Goal: Task Accomplishment & Management: Manage account settings

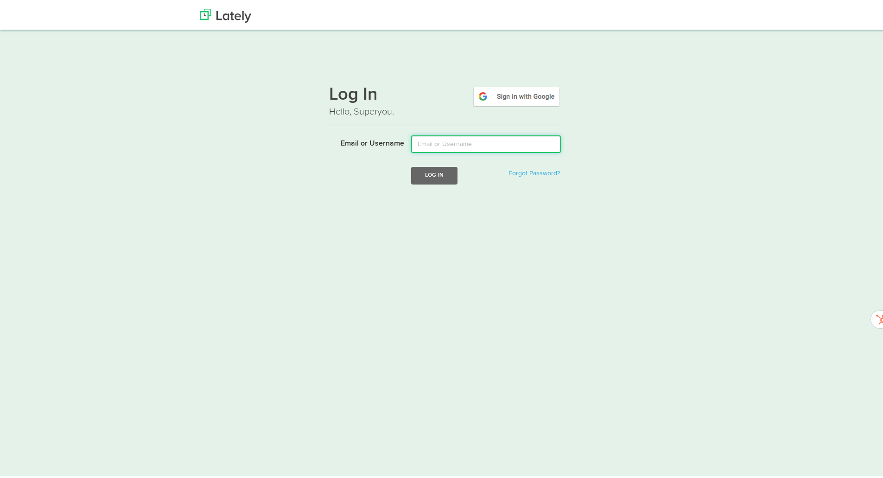
click at [488, 133] on input "Email or Username" at bounding box center [486, 142] width 150 height 18
paste input "imj@vidovation.co"
type input "[EMAIL_ADDRESS][DOMAIN_NAME]"
click at [443, 165] on button "Log In" at bounding box center [434, 173] width 46 height 17
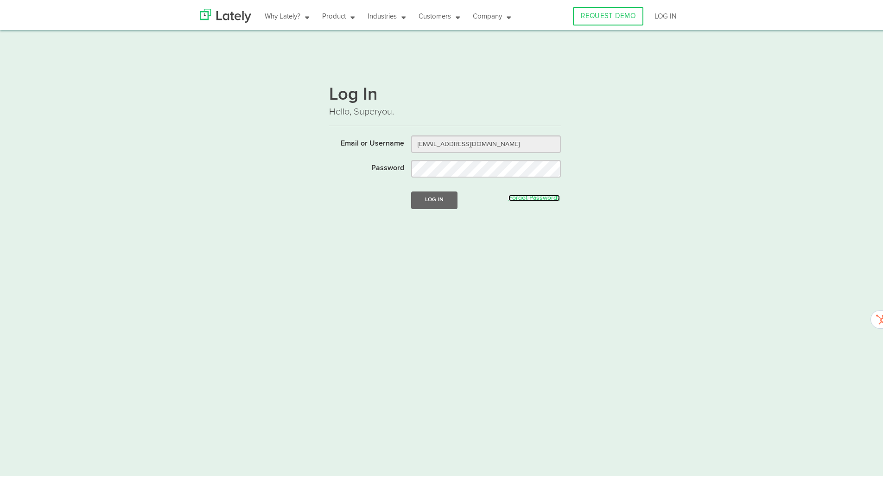
click at [521, 193] on link "Forgot Password?" at bounding box center [533, 196] width 51 height 6
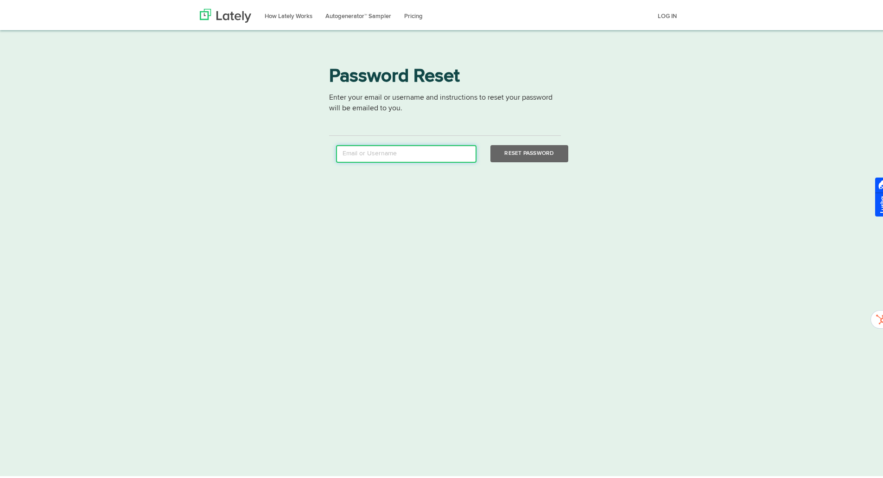
click at [432, 148] on input "email" at bounding box center [406, 152] width 140 height 18
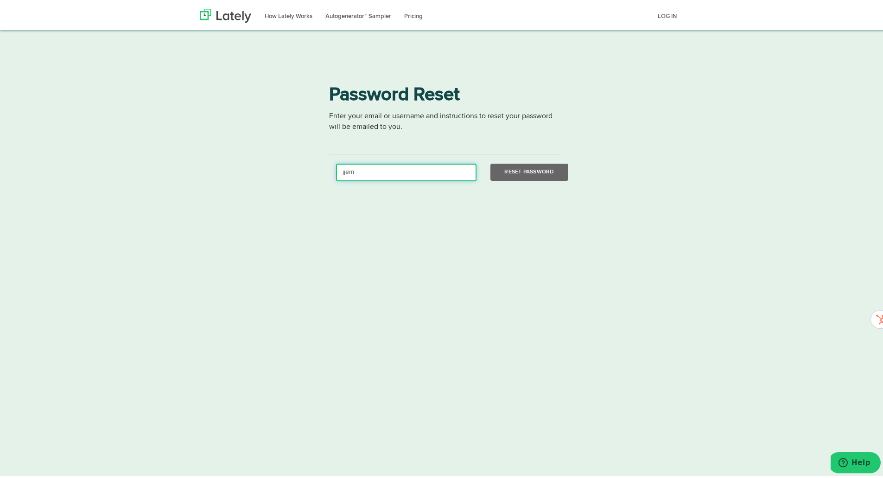
paste input "[EMAIL_ADDRESS][DOMAIN_NAME]"
type input "[EMAIL_ADDRESS][DOMAIN_NAME]"
click at [538, 162] on button "Reset Password" at bounding box center [528, 170] width 77 height 17
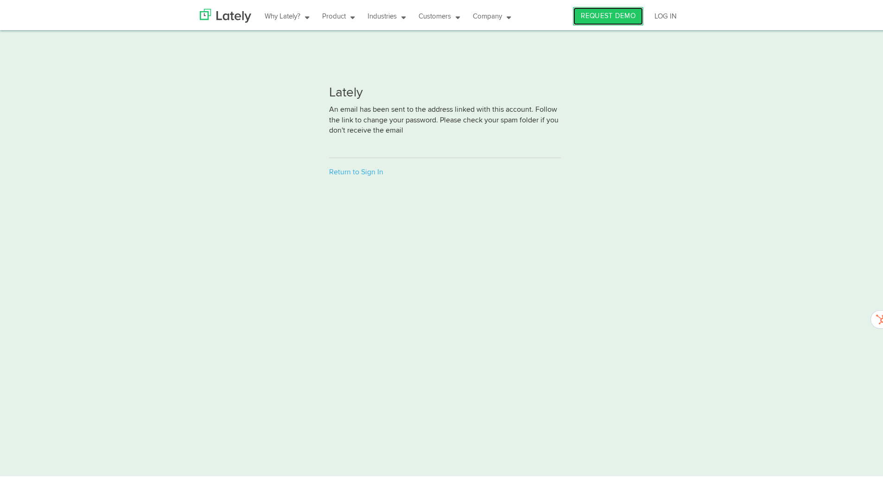
click at [614, 15] on link "REQUEST DEMO" at bounding box center [608, 14] width 70 height 19
